Goal: Transaction & Acquisition: Purchase product/service

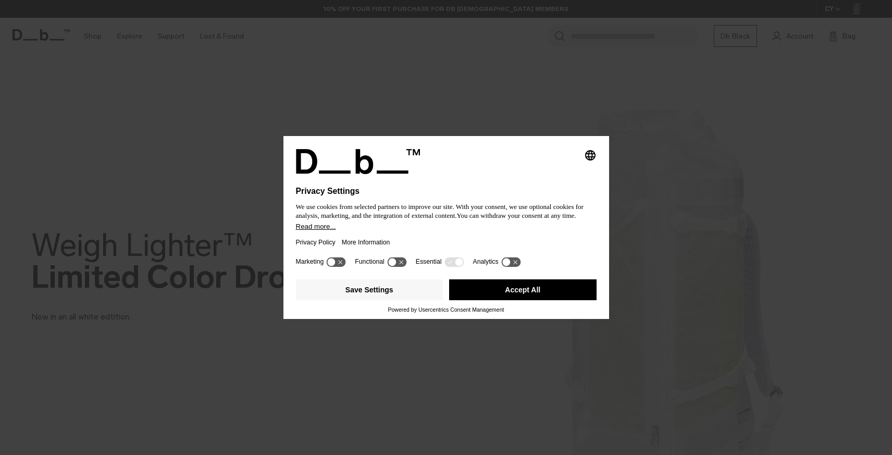
click at [530, 289] on button "Accept All" at bounding box center [523, 289] width 148 height 21
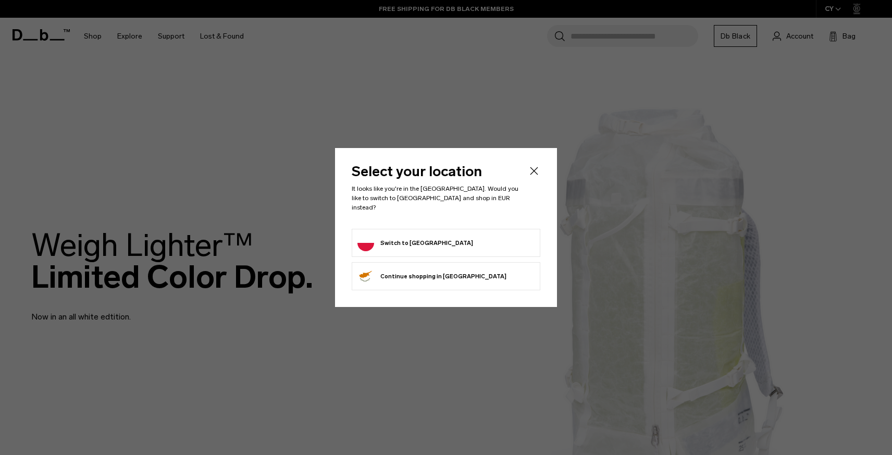
click at [434, 237] on form "Switch to Poland" at bounding box center [446, 243] width 177 height 17
click at [402, 237] on button "Switch to Poland" at bounding box center [416, 243] width 116 height 17
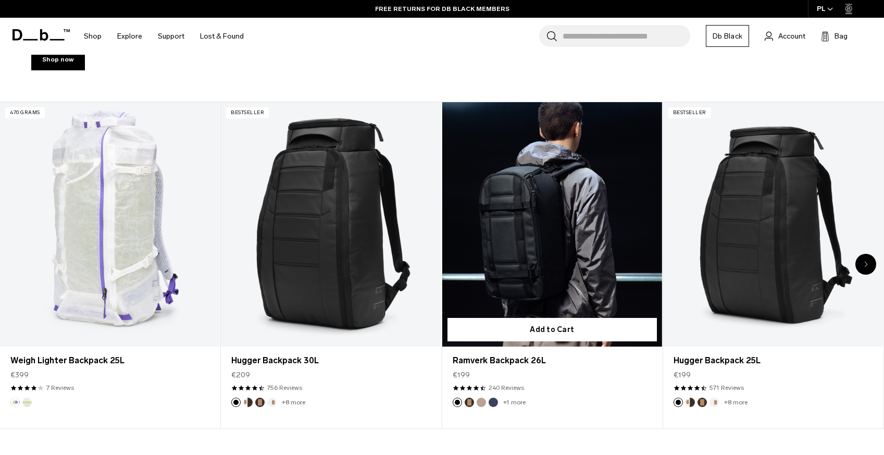
scroll to position [439, 0]
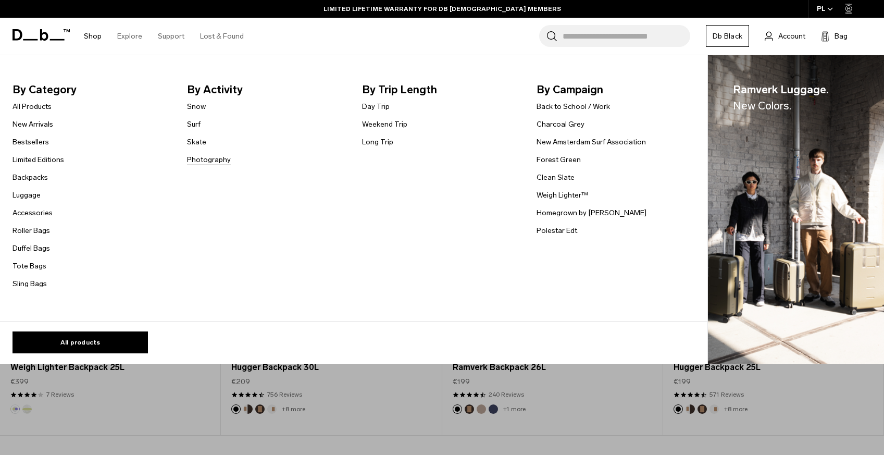
click at [203, 158] on link "Photography" at bounding box center [209, 159] width 44 height 11
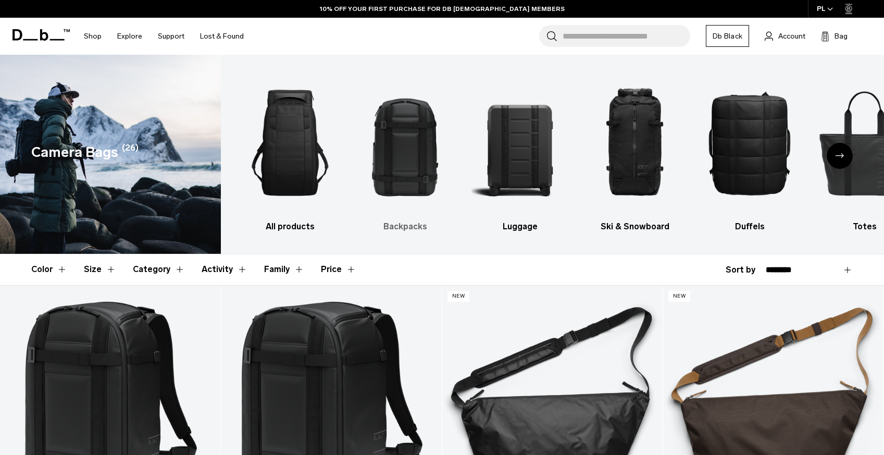
click at [401, 229] on h3 "Backpacks" at bounding box center [405, 226] width 97 height 13
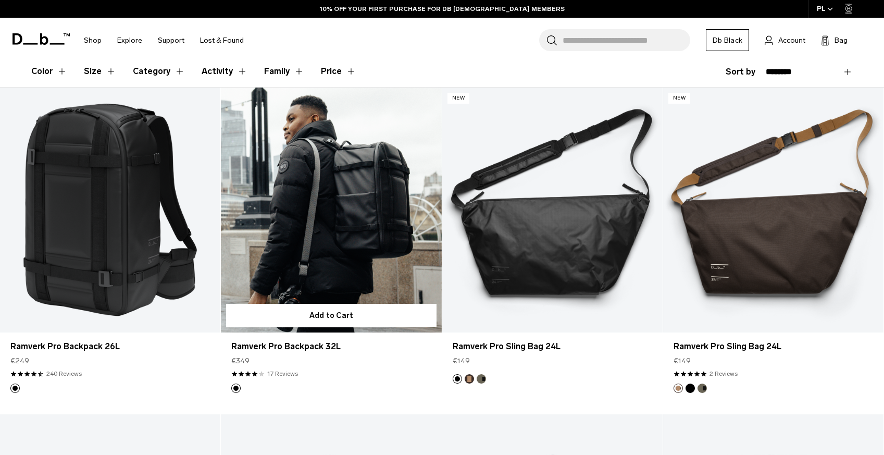
scroll to position [91, 0]
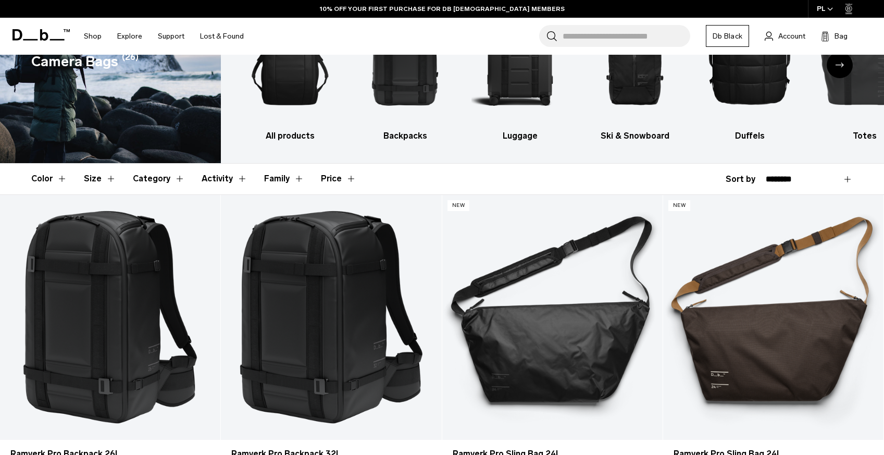
click at [106, 180] on button "Size" at bounding box center [100, 179] width 32 height 30
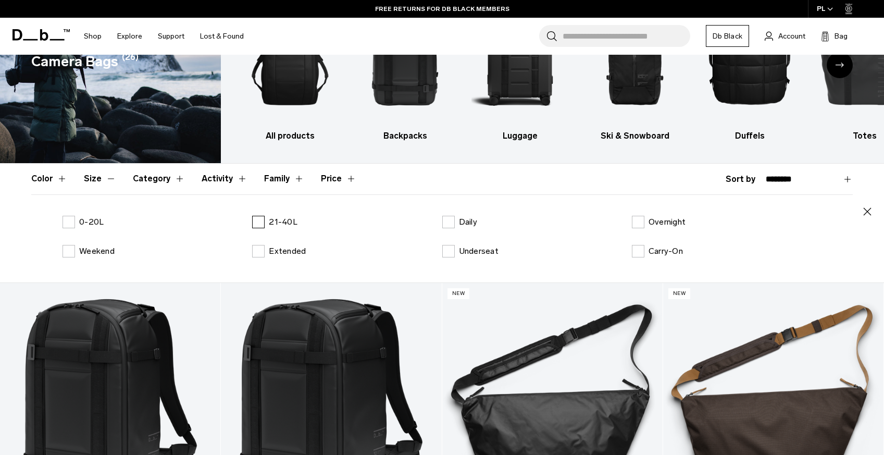
click at [259, 219] on label "21-40L" at bounding box center [274, 222] width 45 height 13
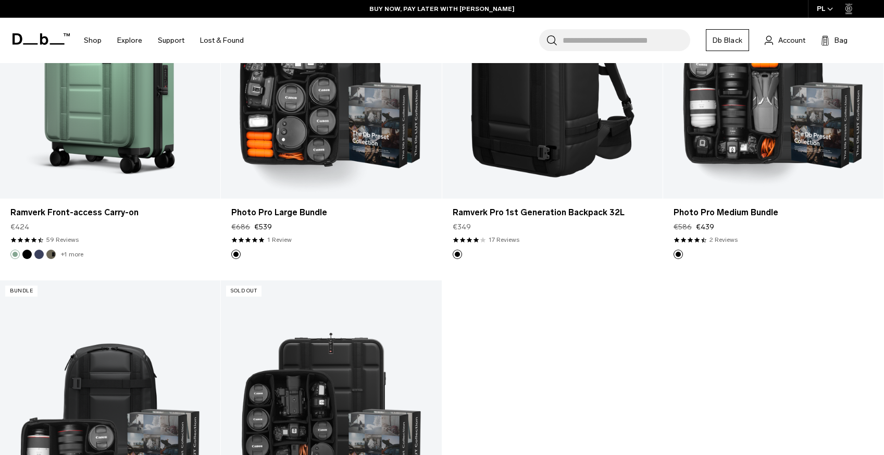
scroll to position [964, 0]
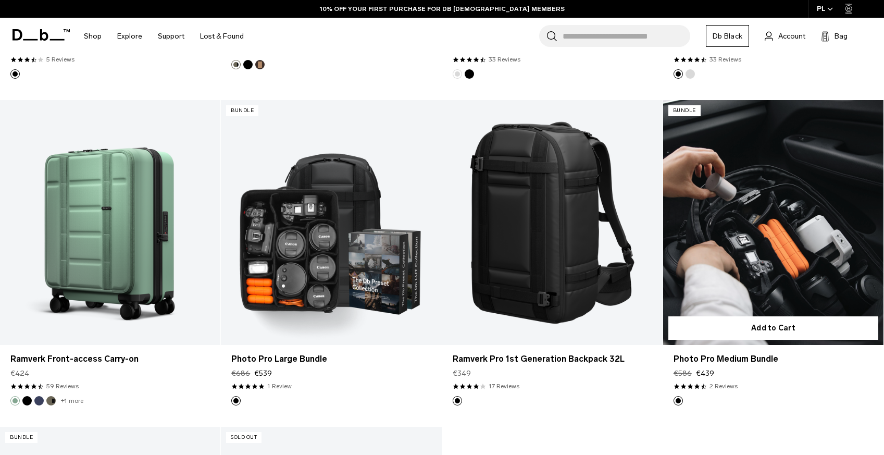
click at [755, 244] on link "Photo Pro Medium Bundle" at bounding box center [773, 222] width 220 height 245
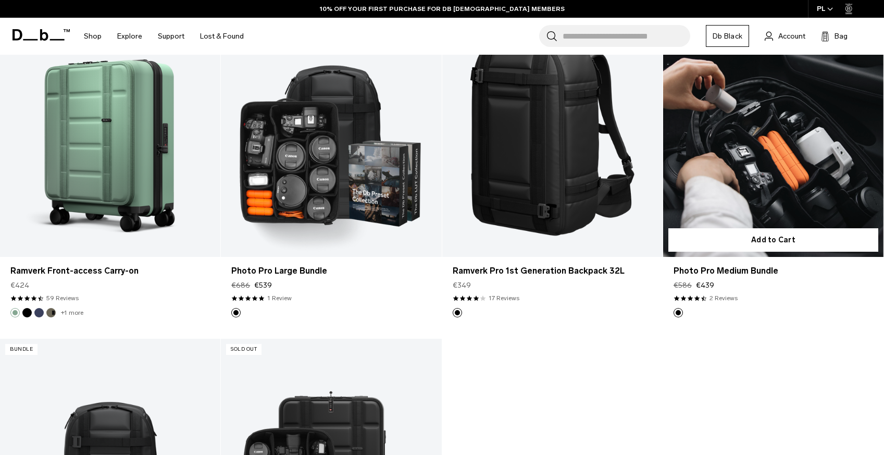
scroll to position [876, 0]
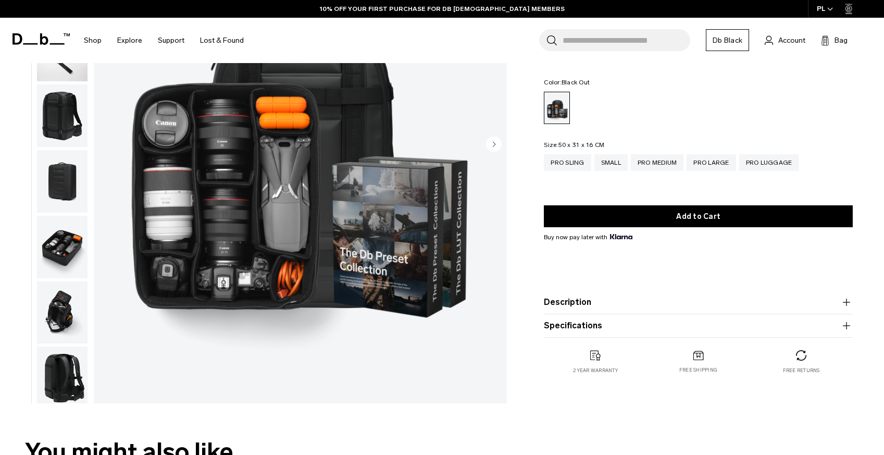
scroll to position [122, 0]
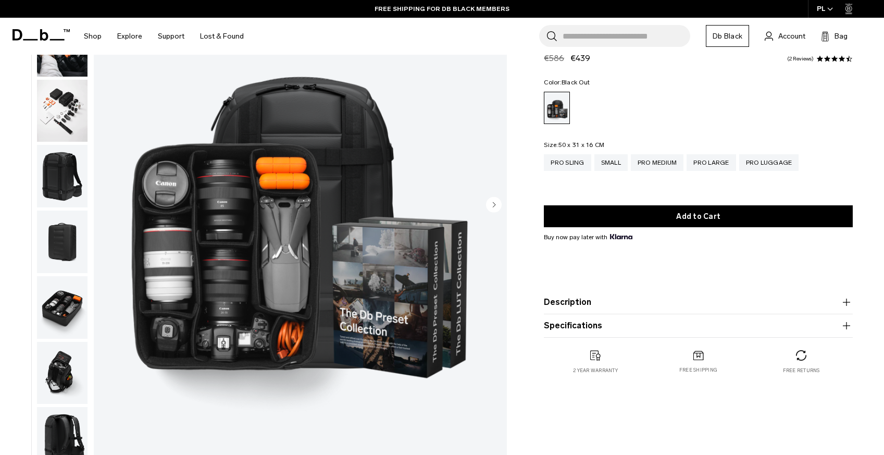
click at [65, 186] on img "button" at bounding box center [62, 176] width 51 height 63
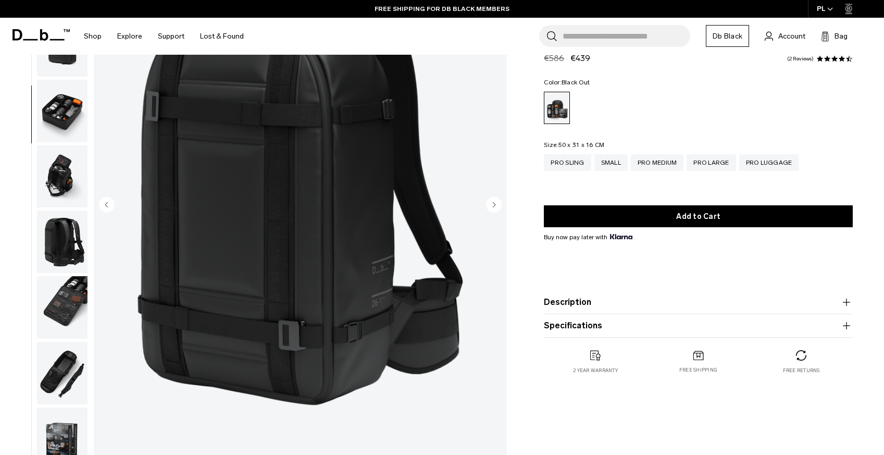
click at [63, 127] on img "button" at bounding box center [62, 111] width 51 height 63
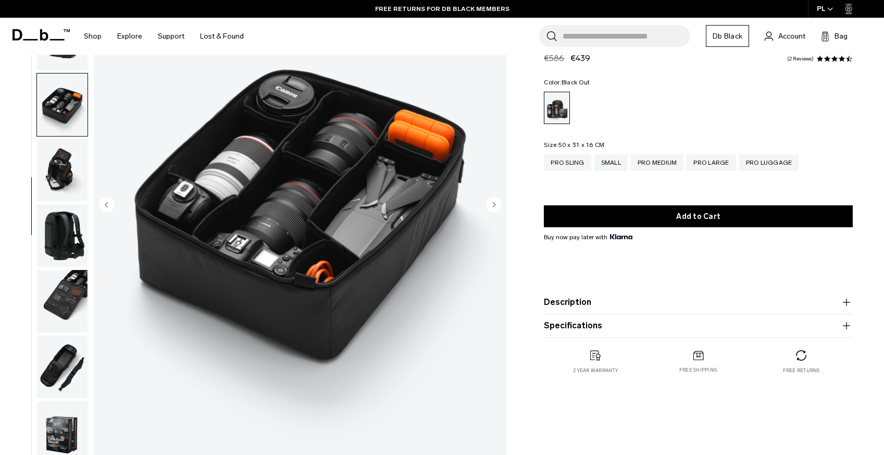
click at [54, 162] on img "button" at bounding box center [62, 170] width 51 height 63
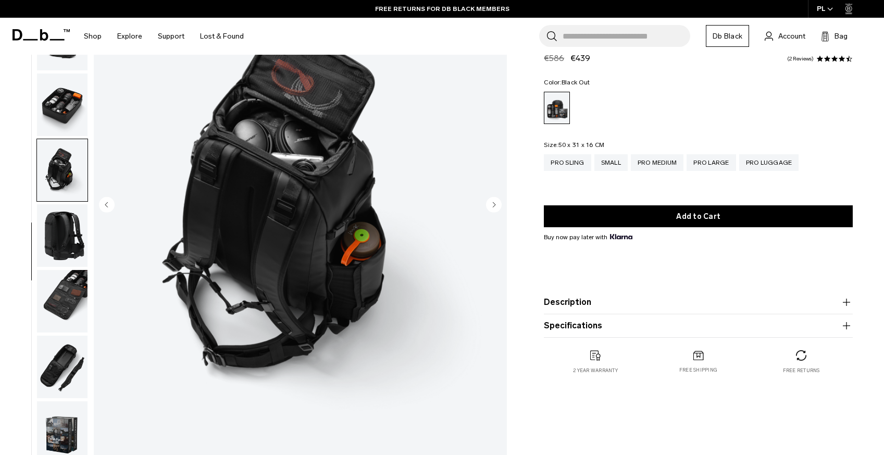
click at [69, 225] on img "button" at bounding box center [62, 235] width 51 height 63
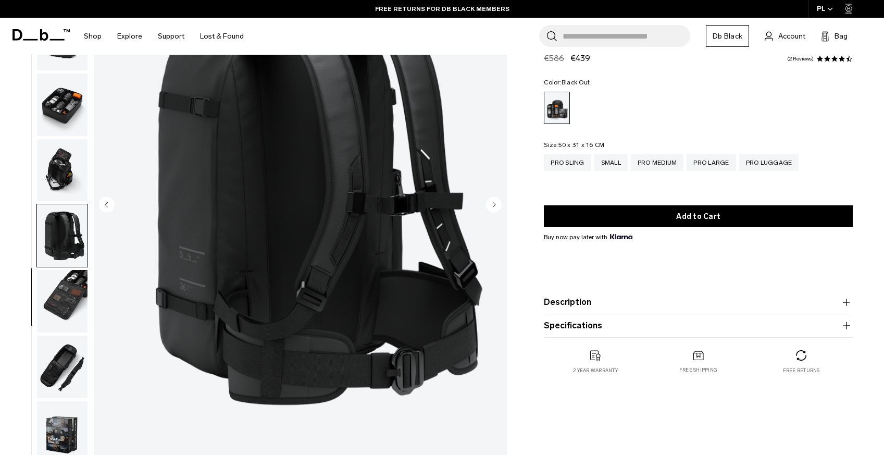
click at [66, 315] on img "button" at bounding box center [62, 301] width 51 height 63
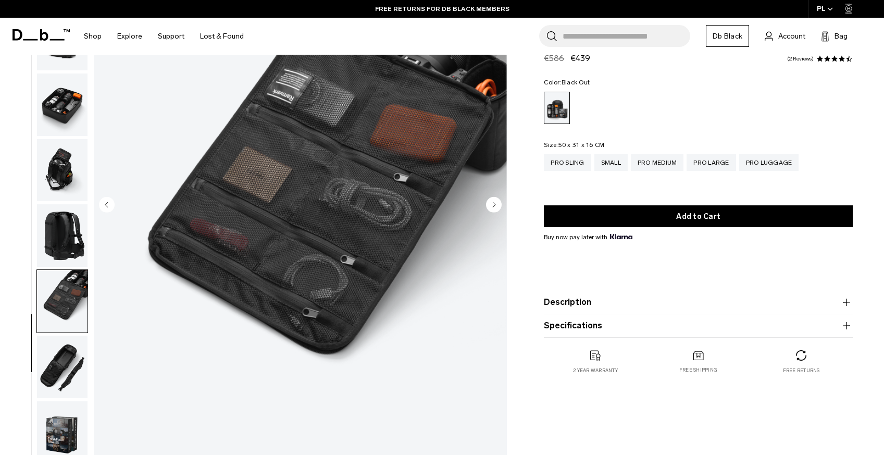
click at [70, 372] on img "button" at bounding box center [62, 367] width 51 height 63
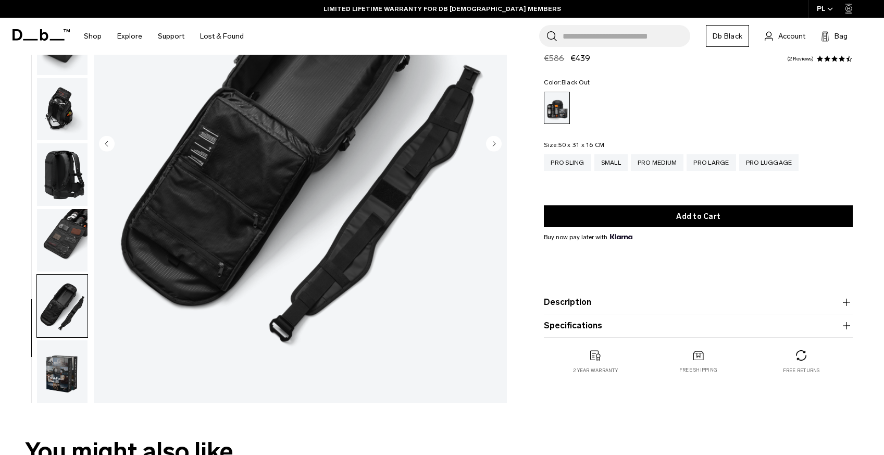
scroll to position [280, 0]
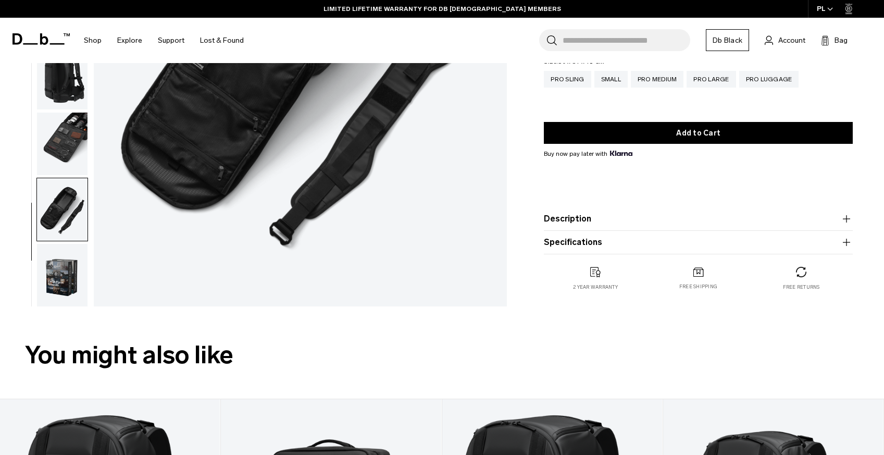
click at [61, 273] on img "button" at bounding box center [62, 275] width 51 height 63
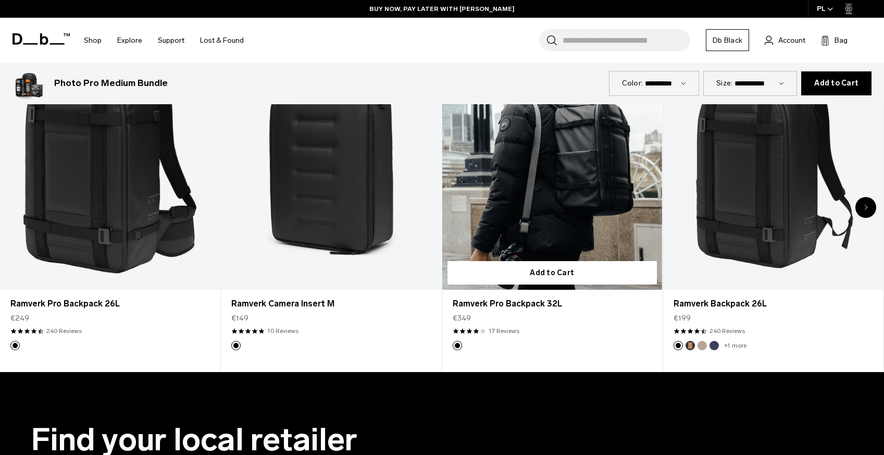
scroll to position [602, 0]
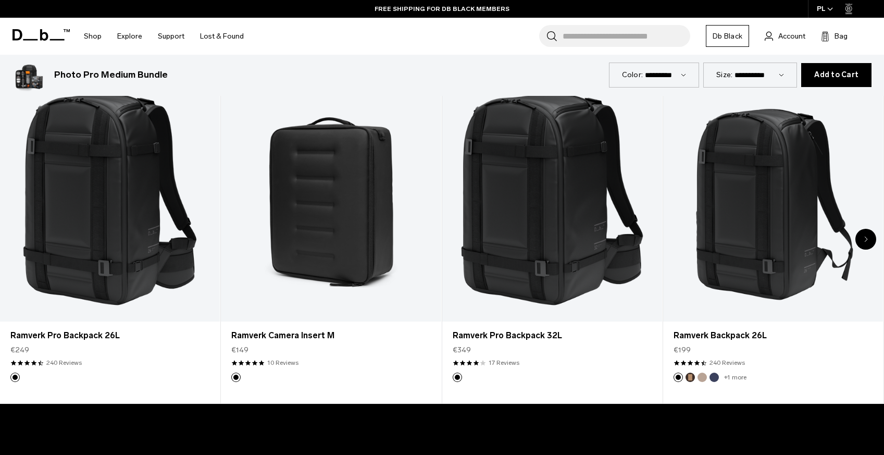
click at [867, 241] on icon "Next slide" at bounding box center [867, 239] width 4 height 6
